Goal: Task Accomplishment & Management: Manage account settings

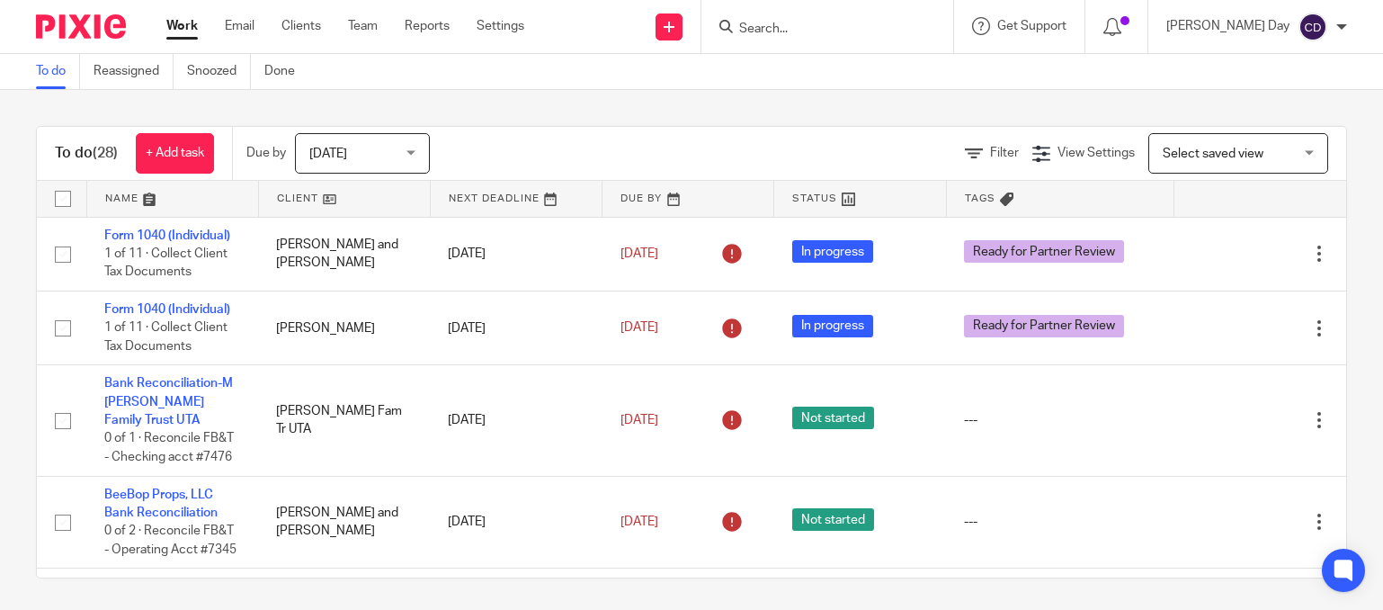
click at [868, 22] on input "Search" at bounding box center [818, 30] width 162 height 16
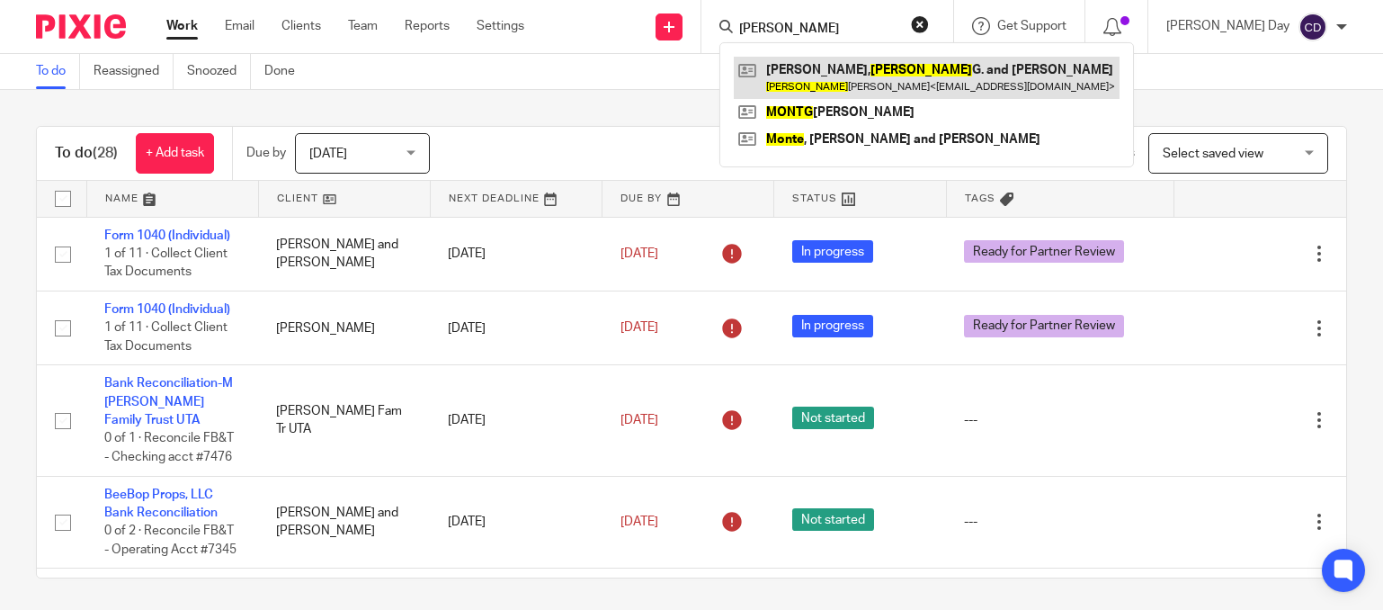
type input "monty"
click at [892, 75] on link at bounding box center [927, 77] width 386 height 41
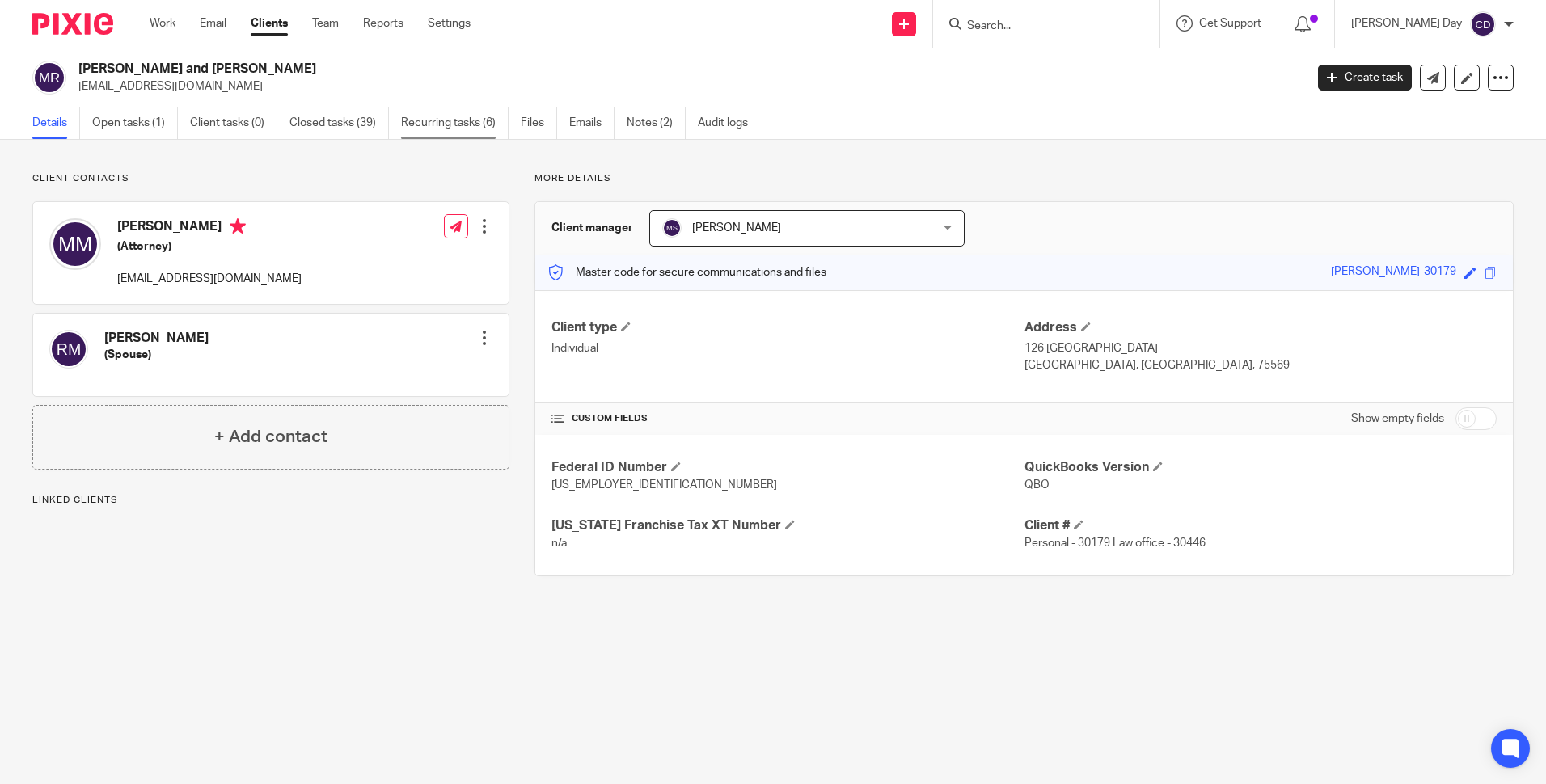
click at [421, 122] on link "Recurring tasks (6)" at bounding box center [455, 123] width 108 height 31
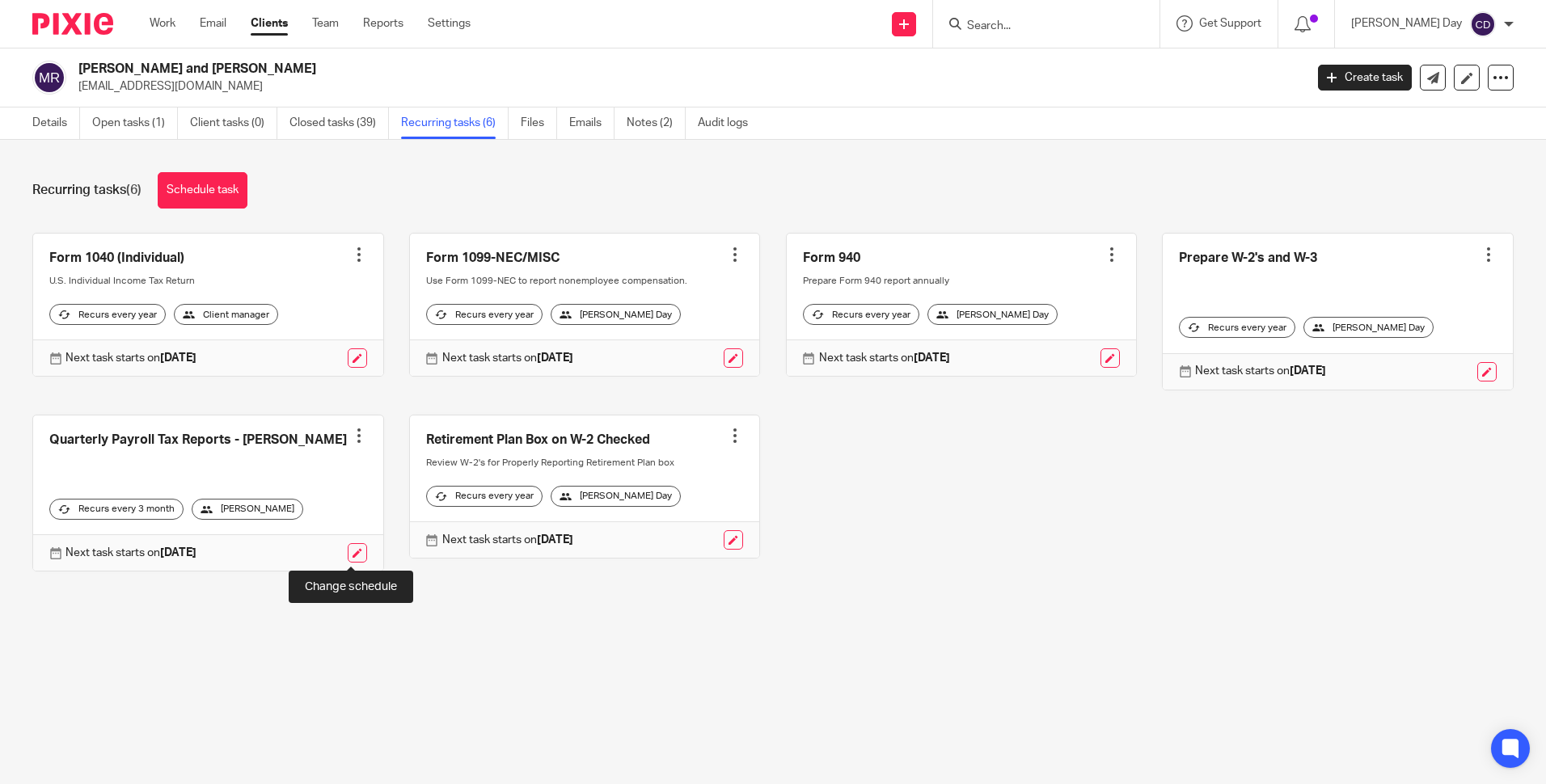
click at [348, 554] on link at bounding box center [358, 553] width 20 height 20
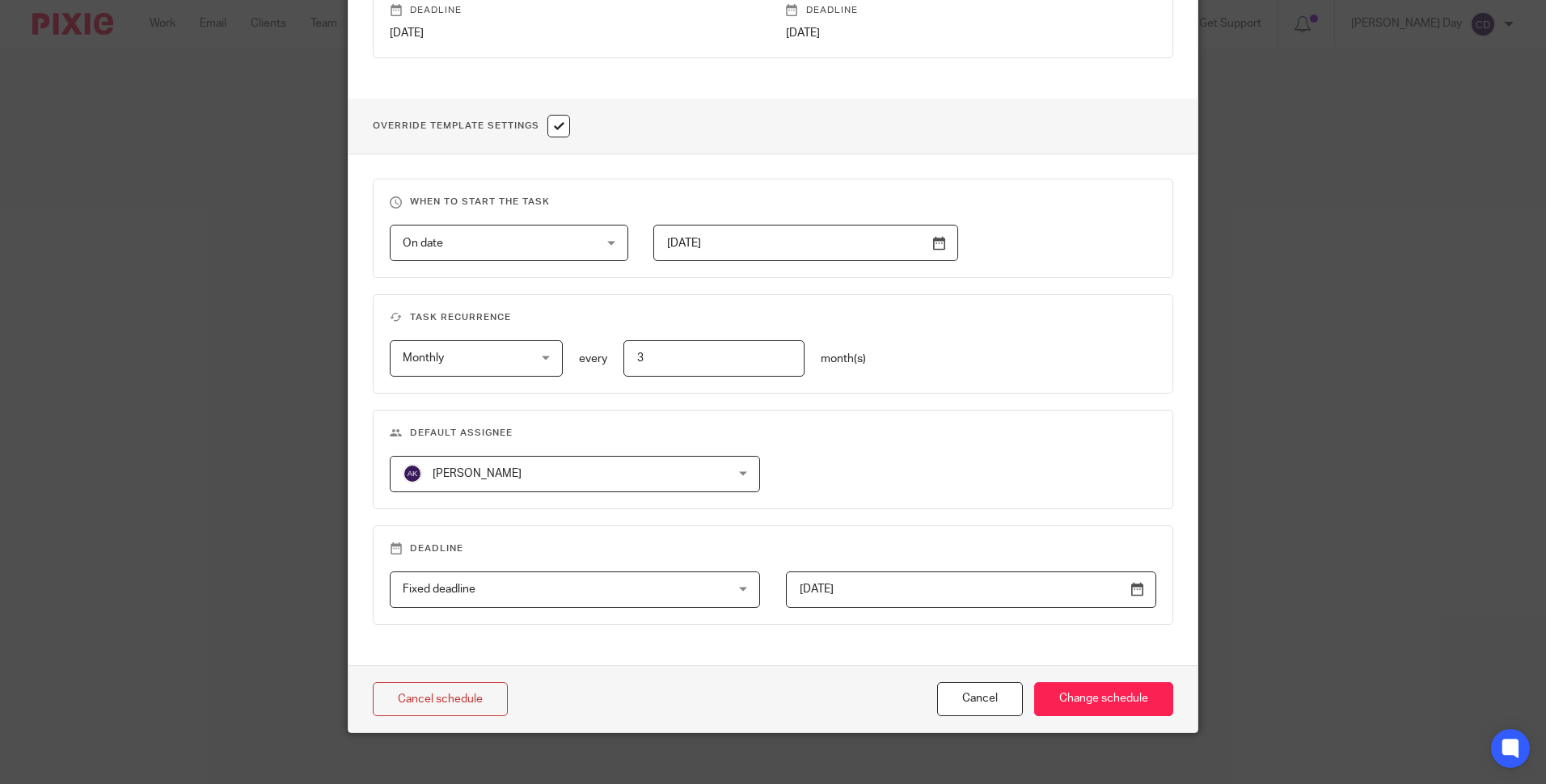
scroll to position [525, 0]
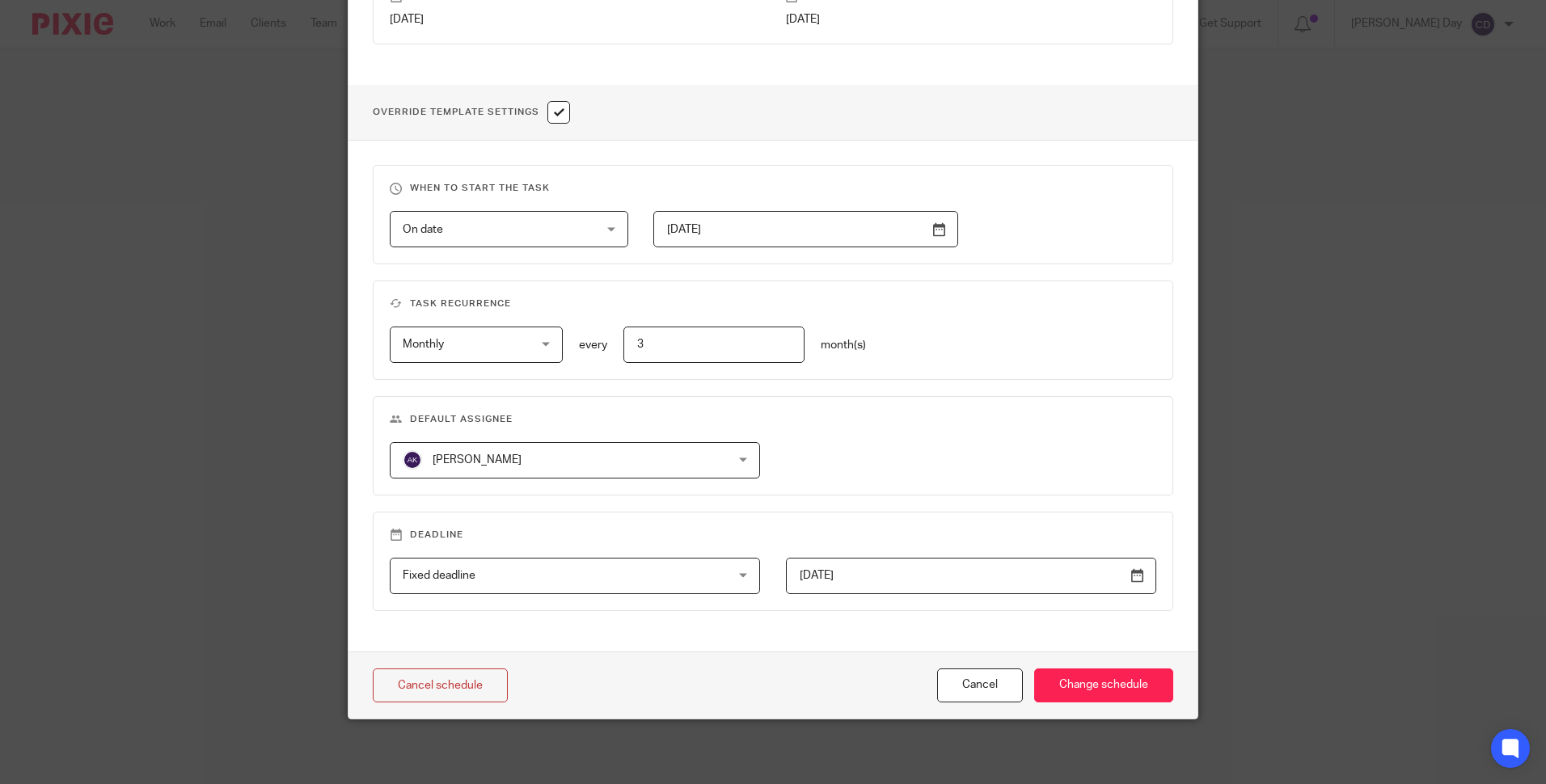
click at [692, 455] on div "Amber Kelso Amber Kelso" at bounding box center [575, 460] width 371 height 36
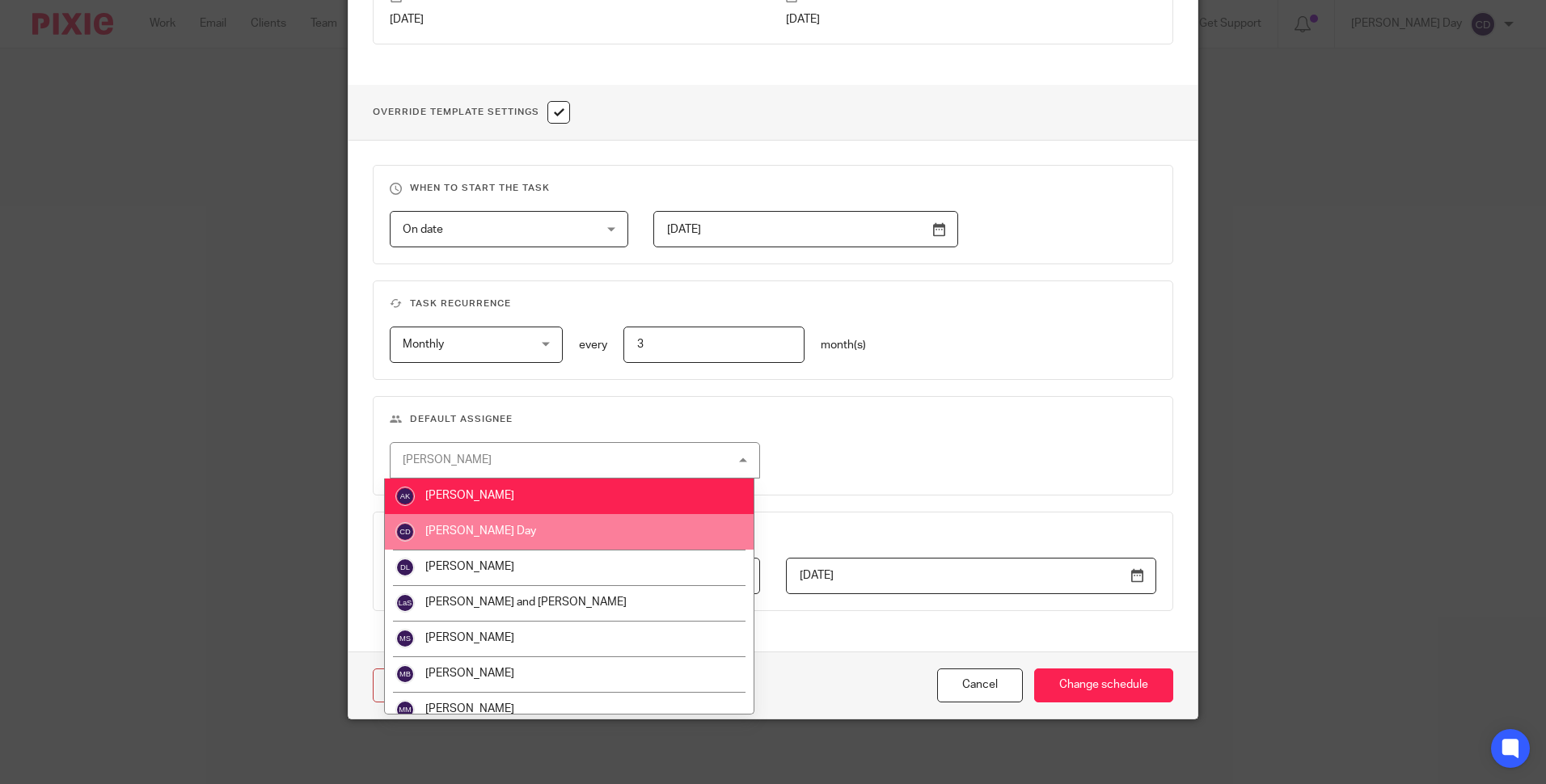
click at [554, 537] on li "[PERSON_NAME] Day" at bounding box center [569, 532] width 369 height 36
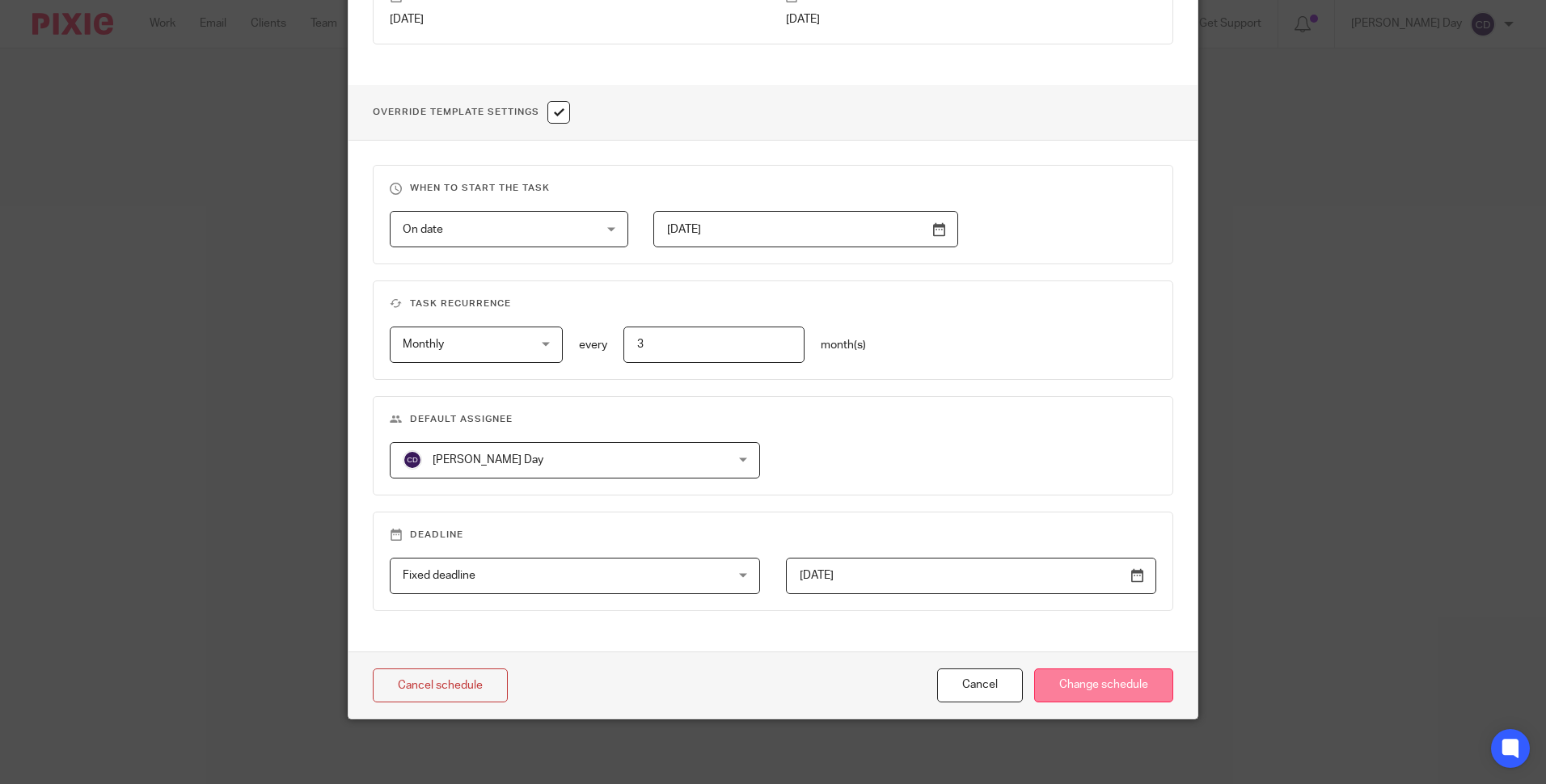
click at [1096, 683] on input "Change schedule" at bounding box center [1104, 686] width 139 height 35
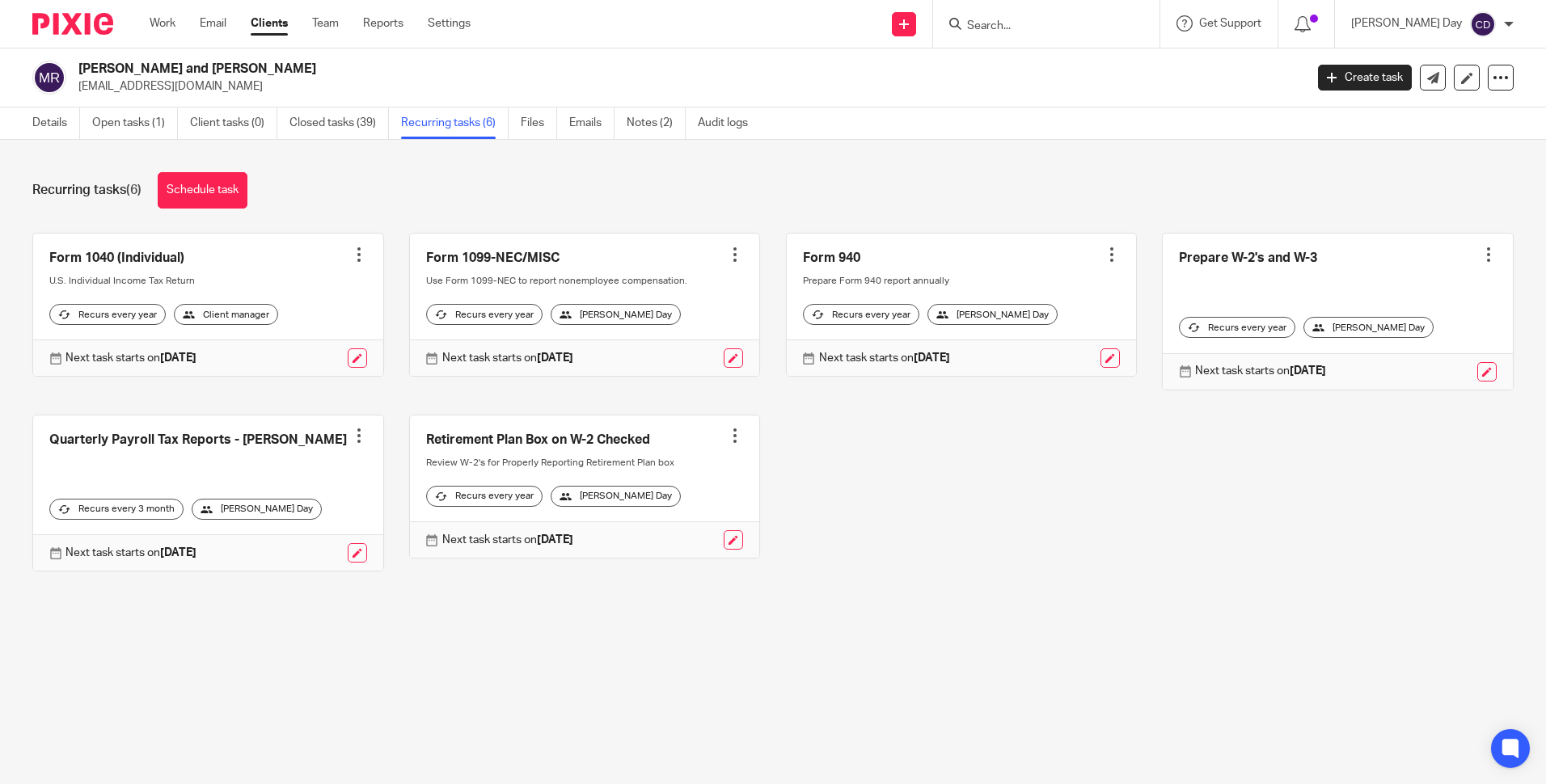
click at [228, 664] on main "[PERSON_NAME] and [PERSON_NAME] [EMAIL_ADDRESS][DOMAIN_NAME] Create task Export…" at bounding box center [773, 392] width 1546 height 784
click at [349, 554] on link at bounding box center [358, 553] width 20 height 20
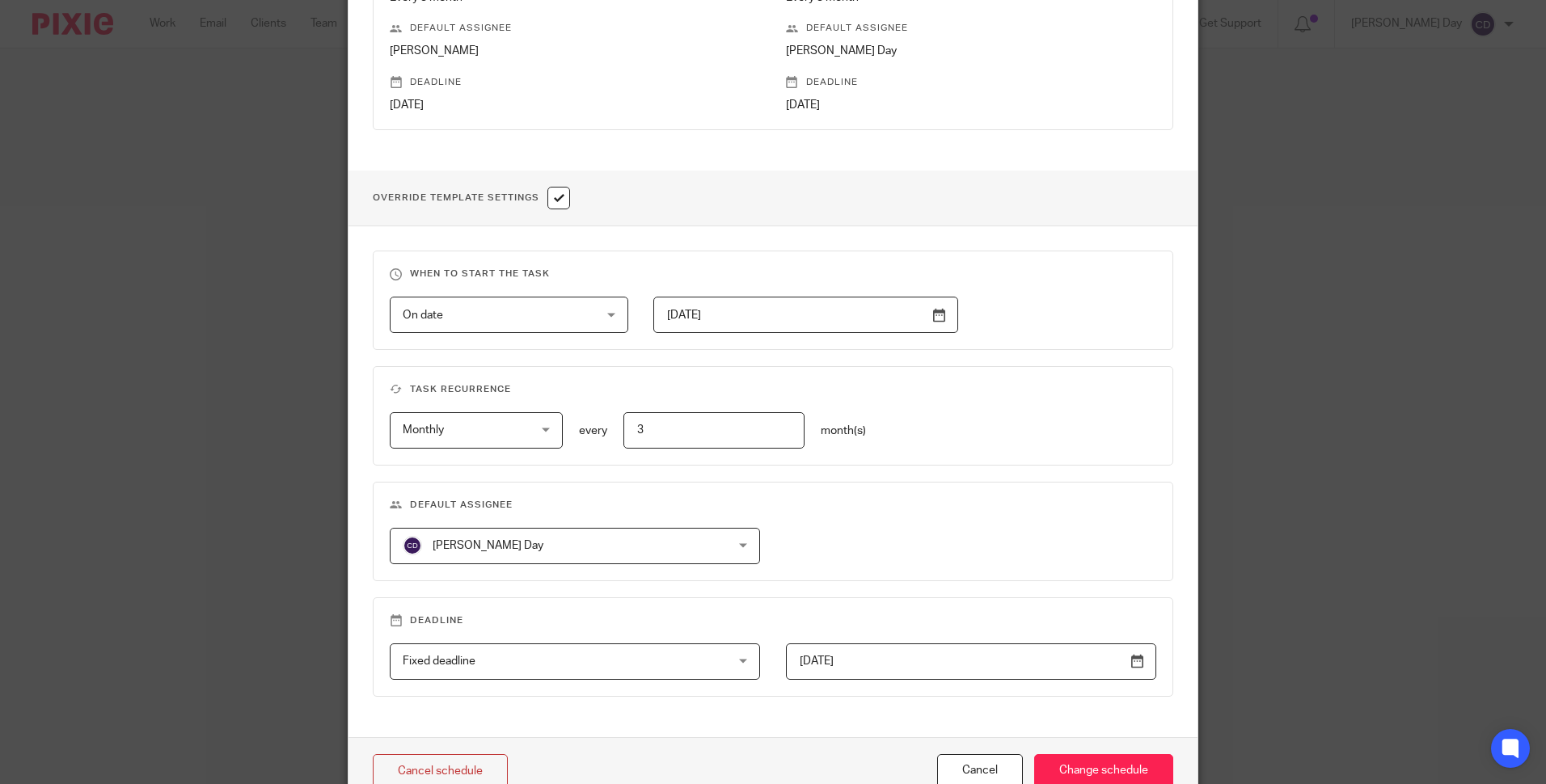
scroll to position [485, 0]
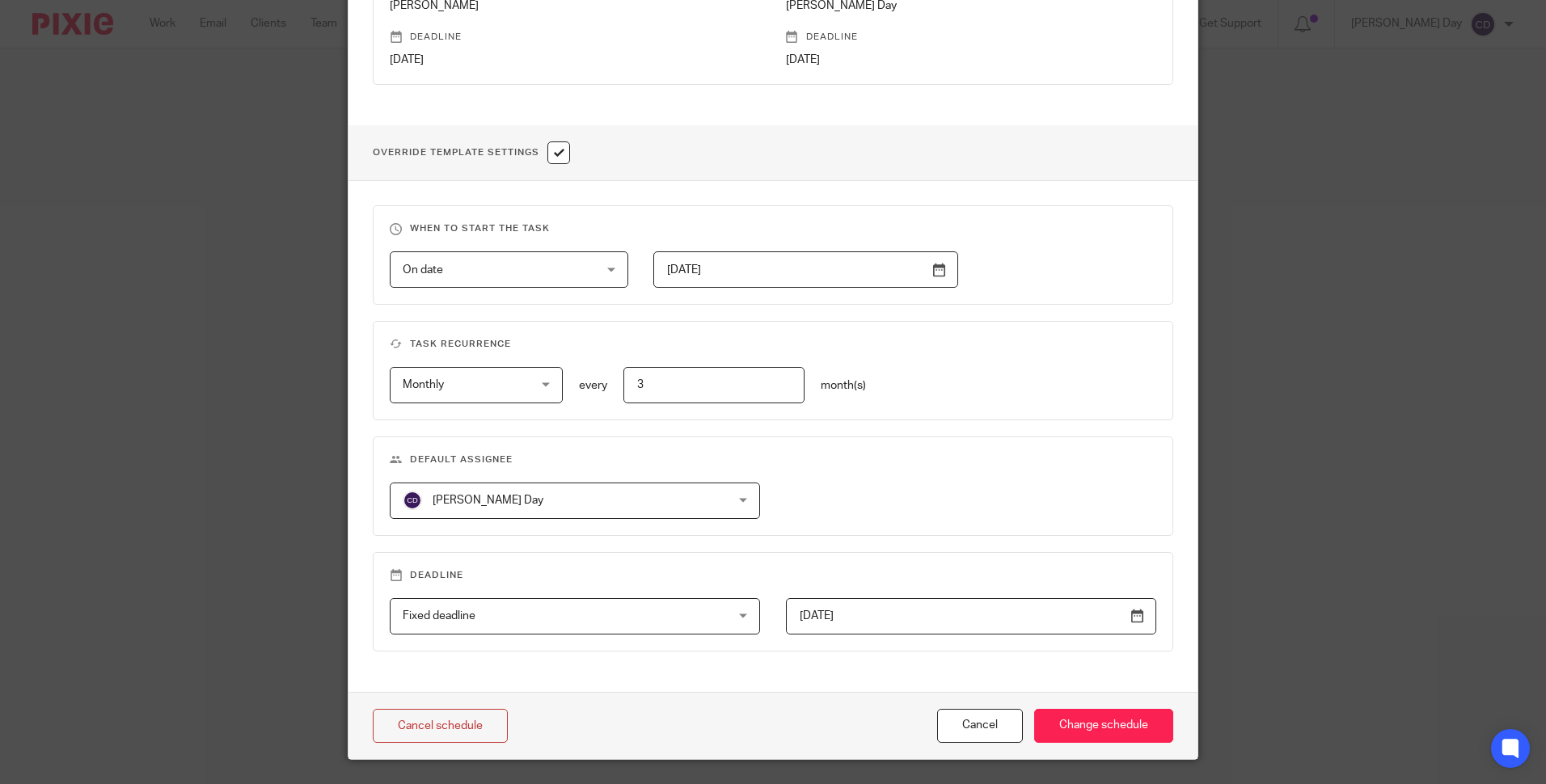
click at [702, 503] on div "[PERSON_NAME] Day [PERSON_NAME] Day" at bounding box center [575, 501] width 371 height 36
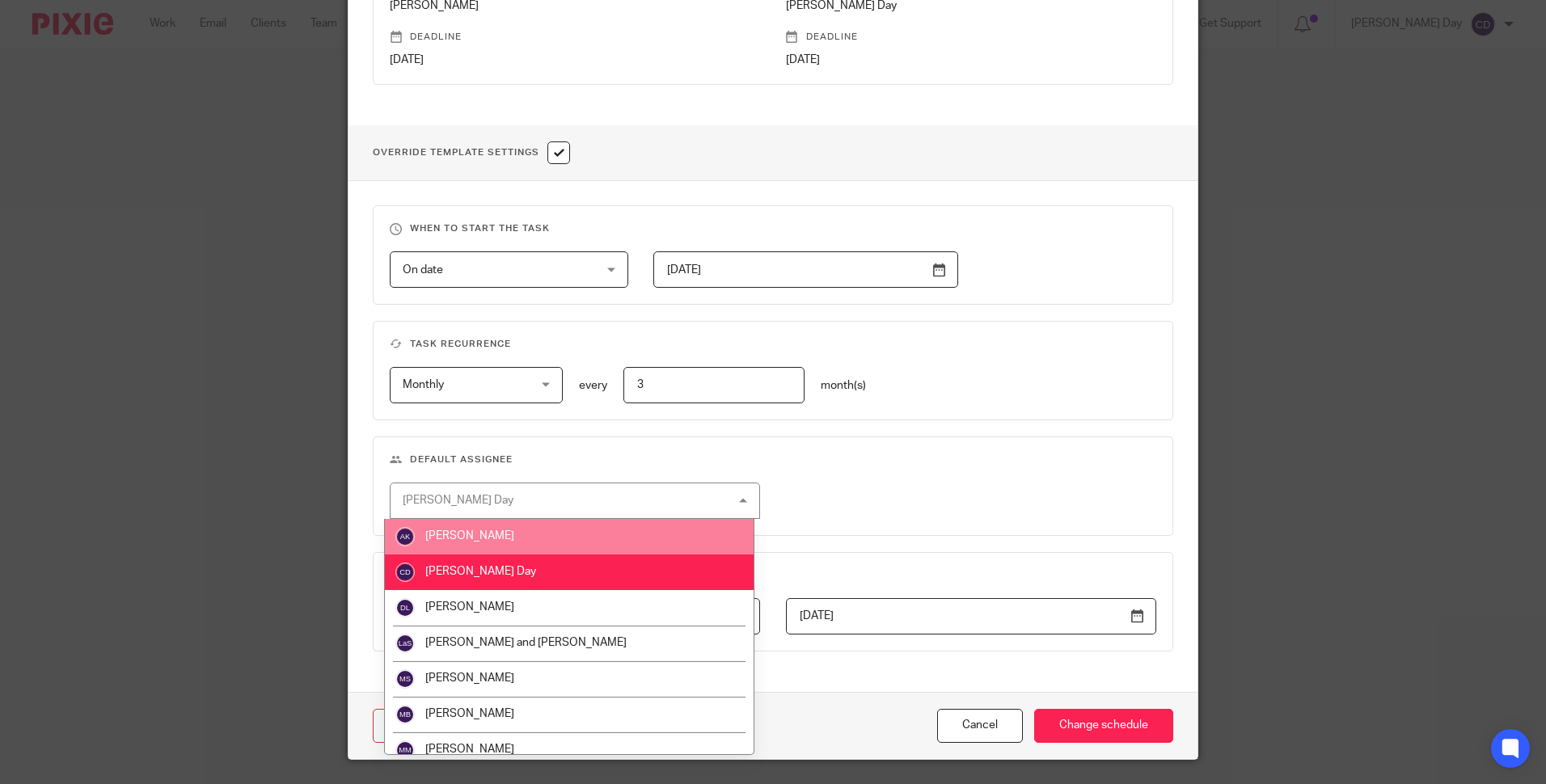
drag, startPoint x: 597, startPoint y: 535, endPoint x: 729, endPoint y: 576, distance: 138.2
click at [598, 535] on li "[PERSON_NAME]" at bounding box center [569, 537] width 369 height 36
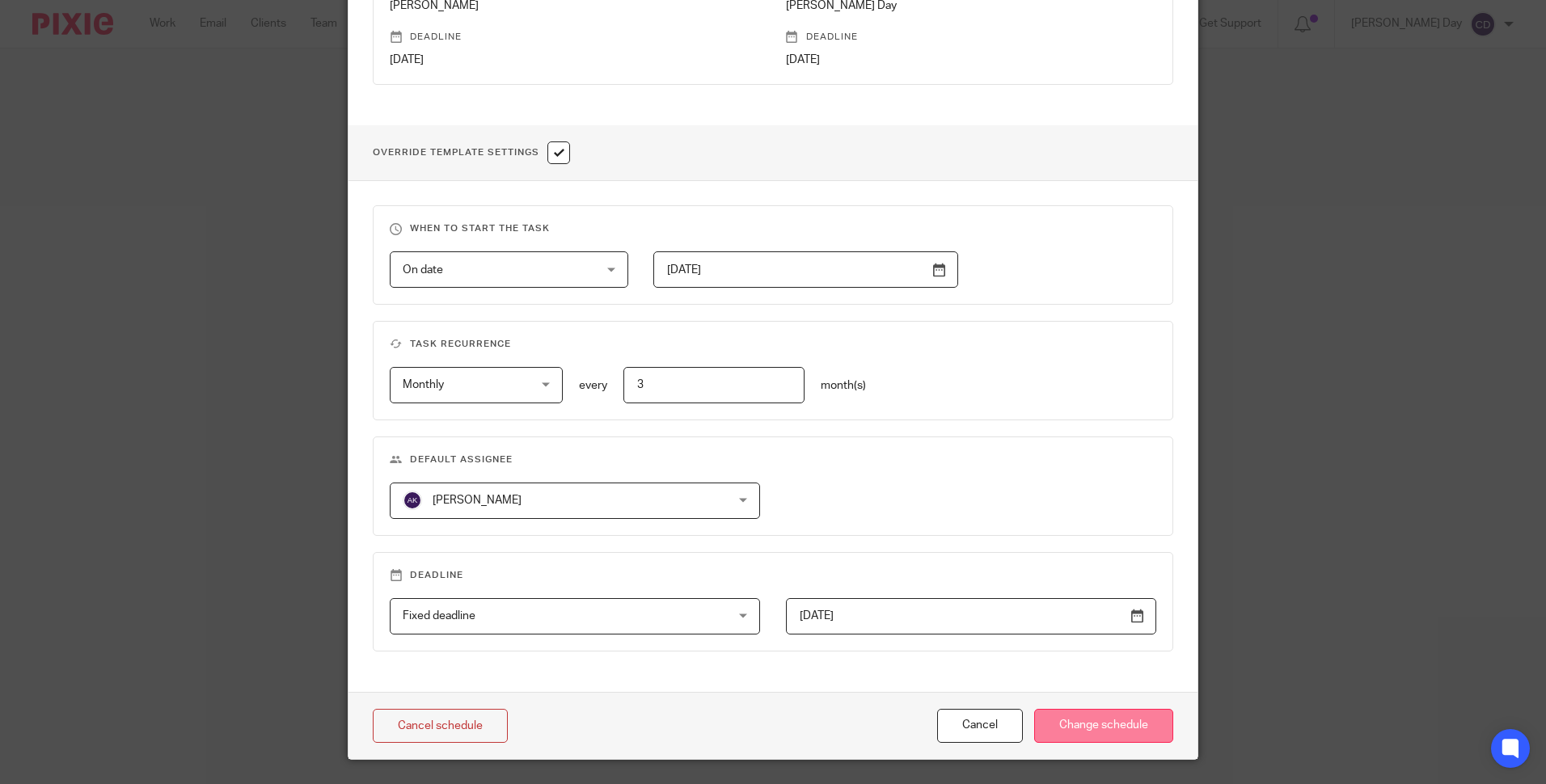
click at [1082, 734] on input "Change schedule" at bounding box center [1104, 726] width 139 height 35
